Goal: Transaction & Acquisition: Purchase product/service

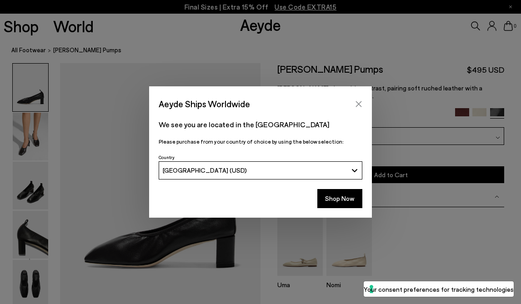
click at [360, 106] on icon "Close" at bounding box center [359, 104] width 6 height 6
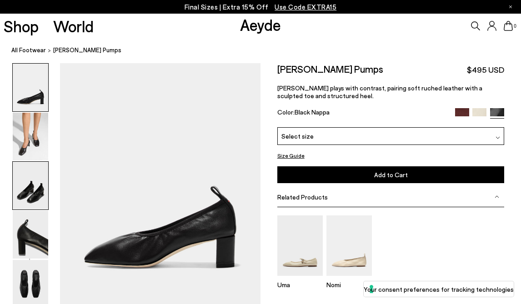
click at [38, 193] on img at bounding box center [30, 186] width 35 height 48
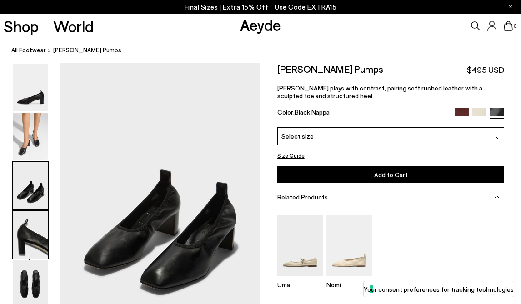
click at [35, 223] on img at bounding box center [30, 235] width 35 height 48
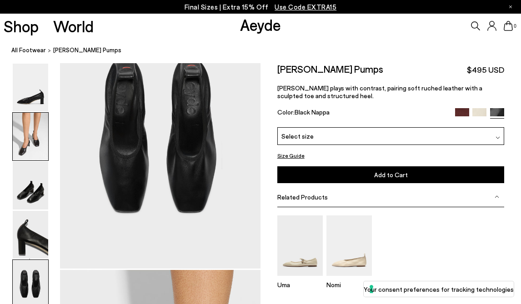
click at [25, 125] on img at bounding box center [30, 137] width 35 height 48
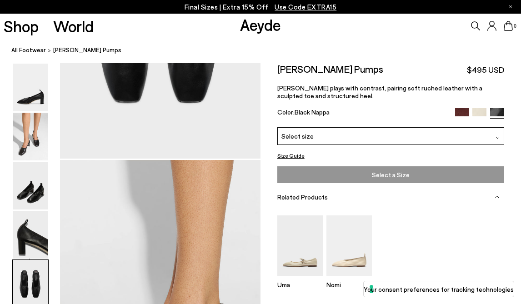
scroll to position [1390, 0]
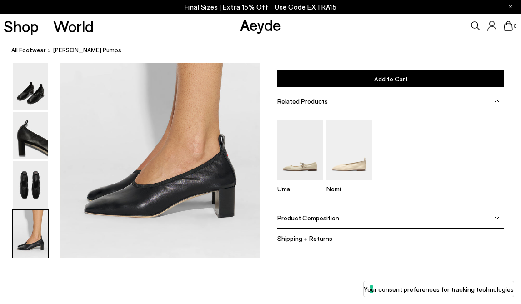
click at [325, 221] on span "Product Composition" at bounding box center [308, 218] width 62 height 8
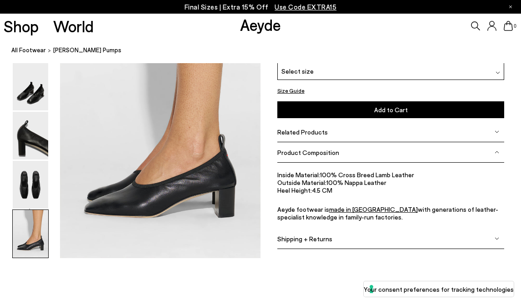
click at [325, 221] on div "Inside Material: 100% Cross Breed Lamb Leather Outside Material: 100% Nappa Lea…" at bounding box center [390, 196] width 227 height 66
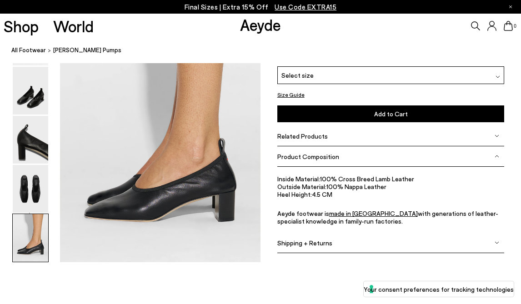
click at [33, 241] on img at bounding box center [30, 238] width 35 height 48
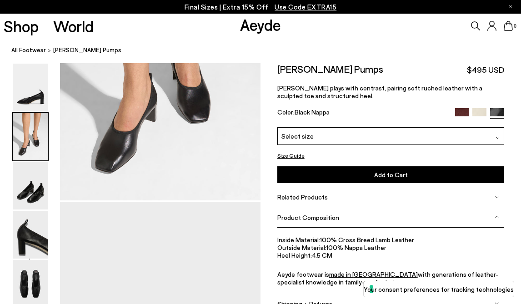
scroll to position [232, 0]
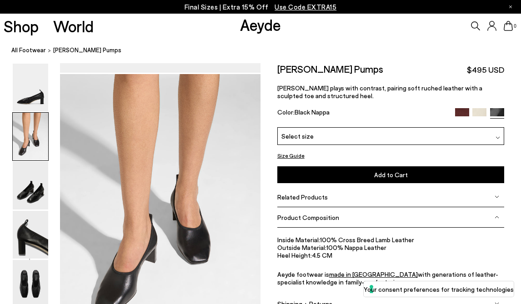
click at [465, 109] on img at bounding box center [462, 115] width 14 height 14
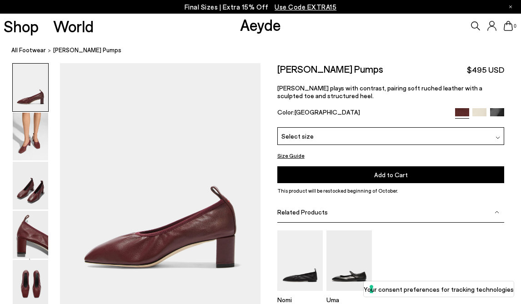
click at [299, 10] on span "Use Code EXTRA15" at bounding box center [306, 7] width 62 height 8
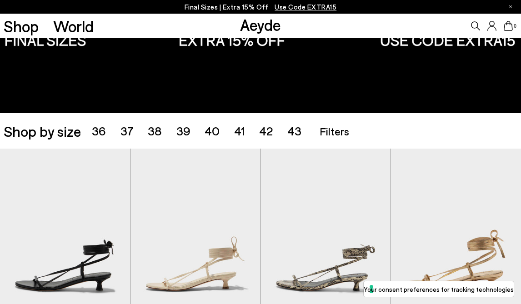
scroll to position [95, 0]
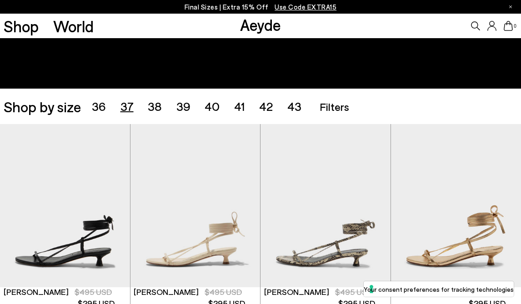
click at [123, 105] on span "37" at bounding box center [127, 106] width 13 height 14
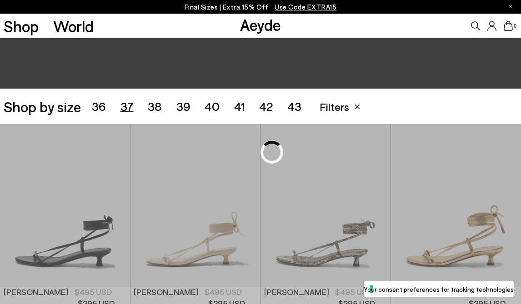
scroll to position [145, 0]
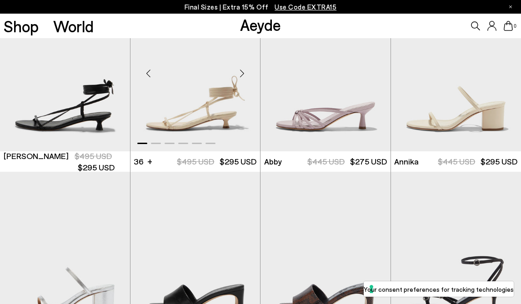
scroll to position [325, 0]
